Goal: Information Seeking & Learning: Learn about a topic

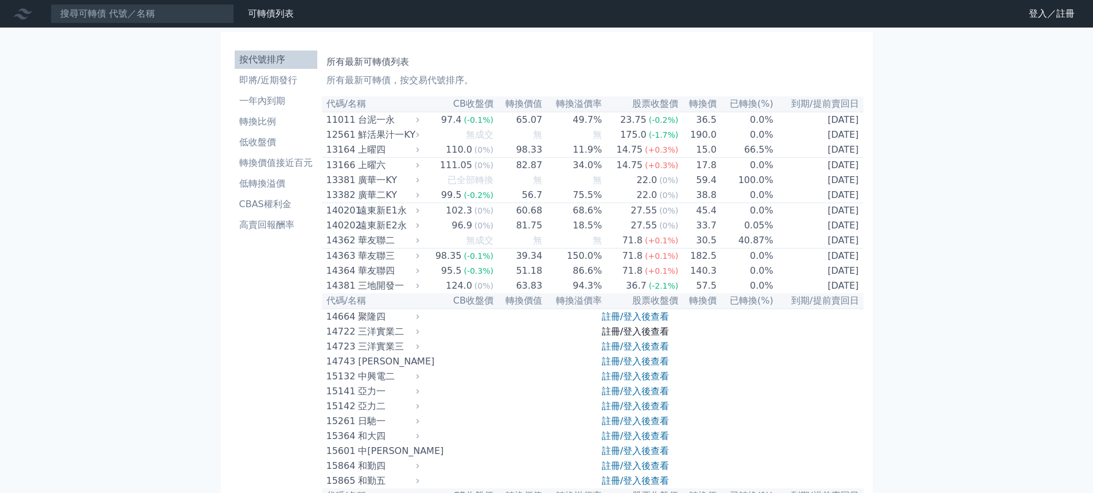
click at [614, 337] on link "註冊/登入後查看" at bounding box center [635, 331] width 67 height 11
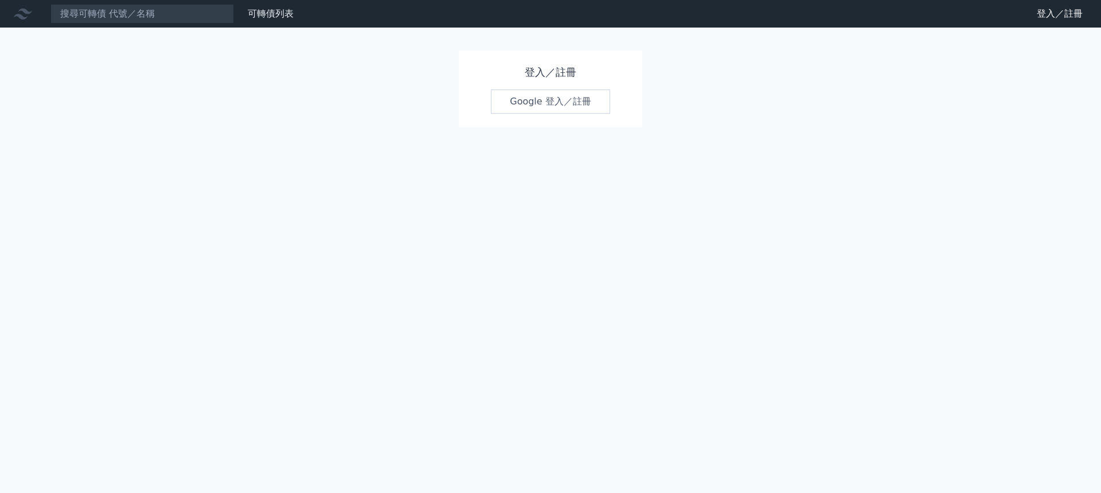
click at [523, 100] on link "Google 登入／註冊" at bounding box center [550, 101] width 119 height 24
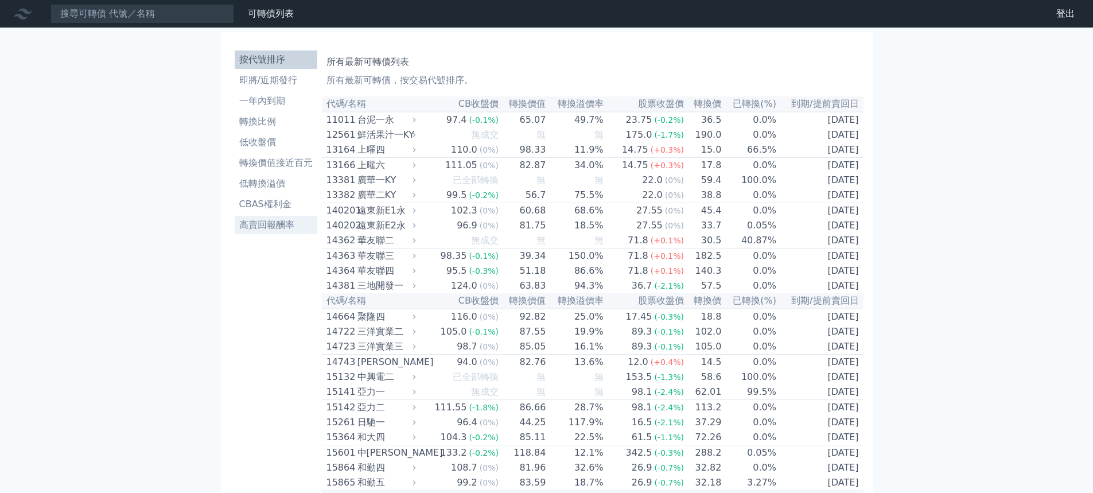
click at [261, 225] on li "高賣回報酬率" at bounding box center [276, 225] width 83 height 14
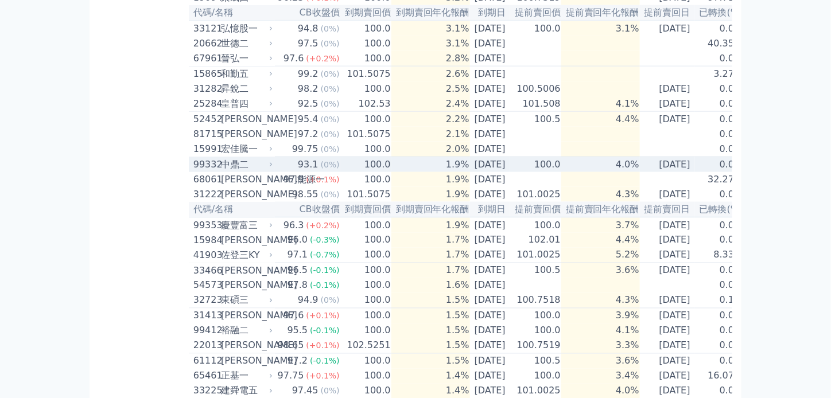
scroll to position [633, 0]
